Goal: Task Accomplishment & Management: Use online tool/utility

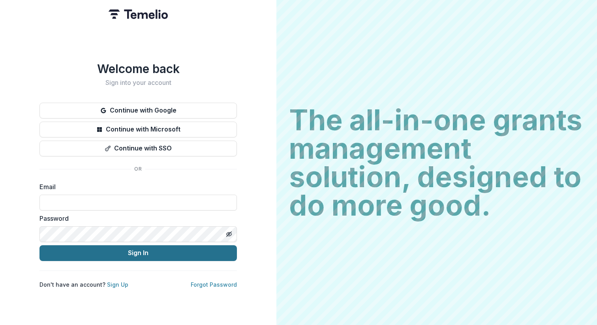
click at [121, 253] on button "Sign In" at bounding box center [137, 253] width 197 height 16
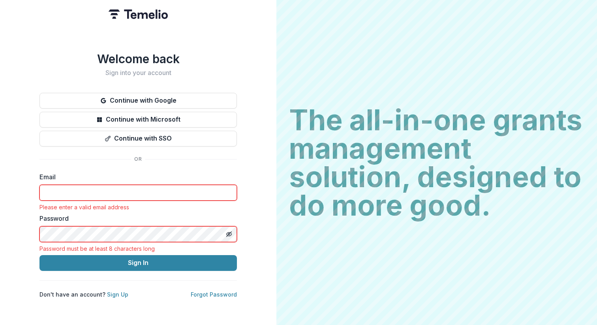
click at [117, 193] on input at bounding box center [137, 193] width 197 height 16
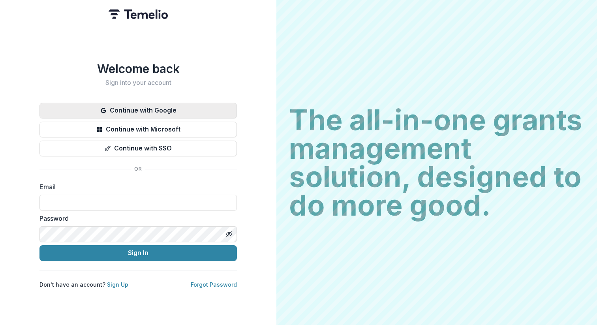
click at [136, 104] on button "Continue with Google" at bounding box center [137, 111] width 197 height 16
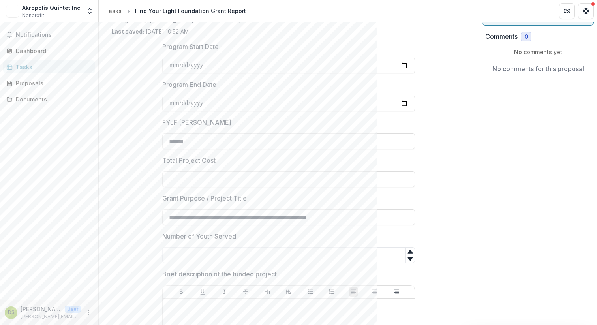
scroll to position [52, 0]
